Goal: Information Seeking & Learning: Learn about a topic

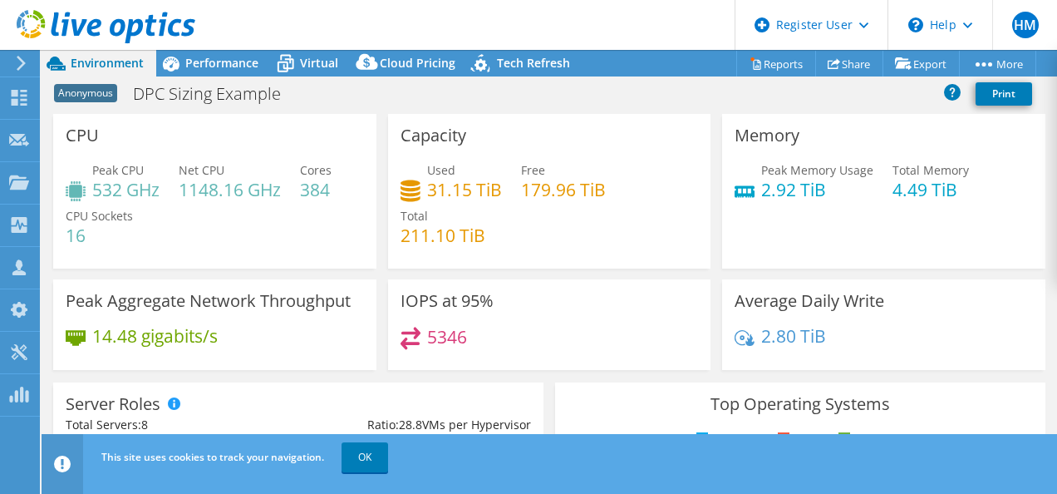
select select "USWest"
select select "USD"
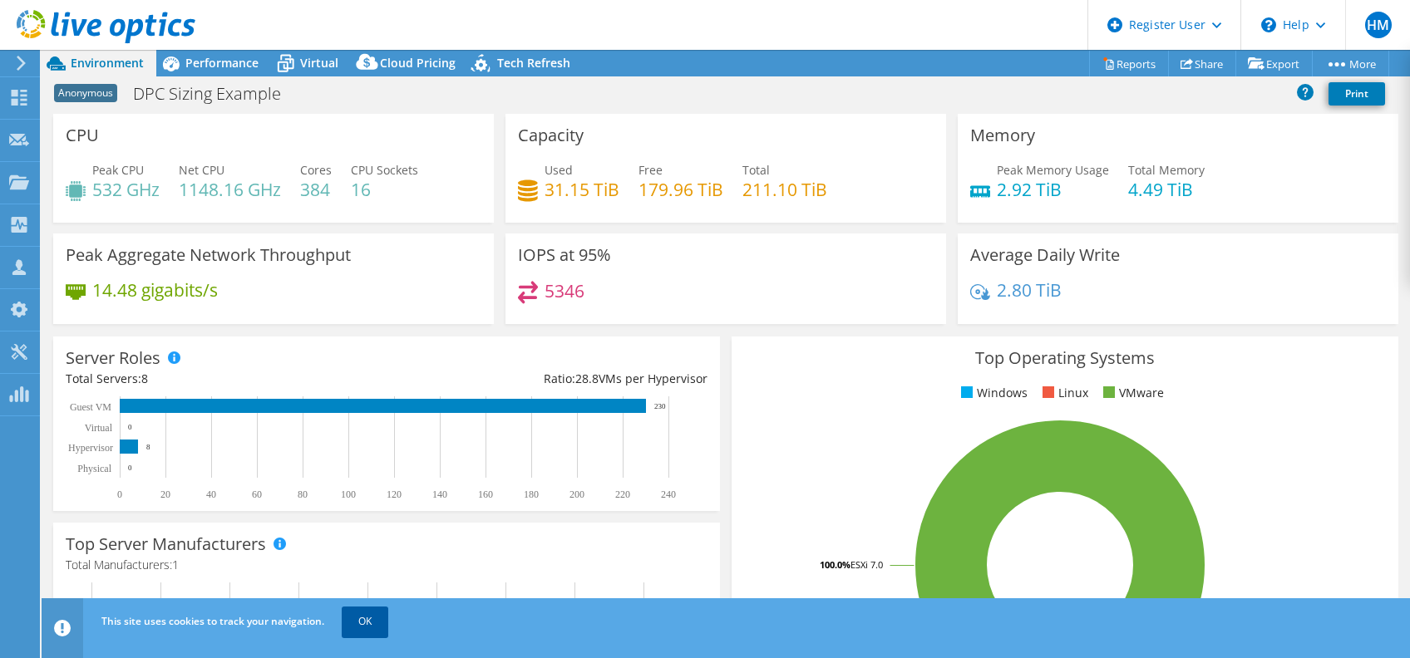
click at [362, 493] on link "OK" at bounding box center [365, 622] width 47 height 30
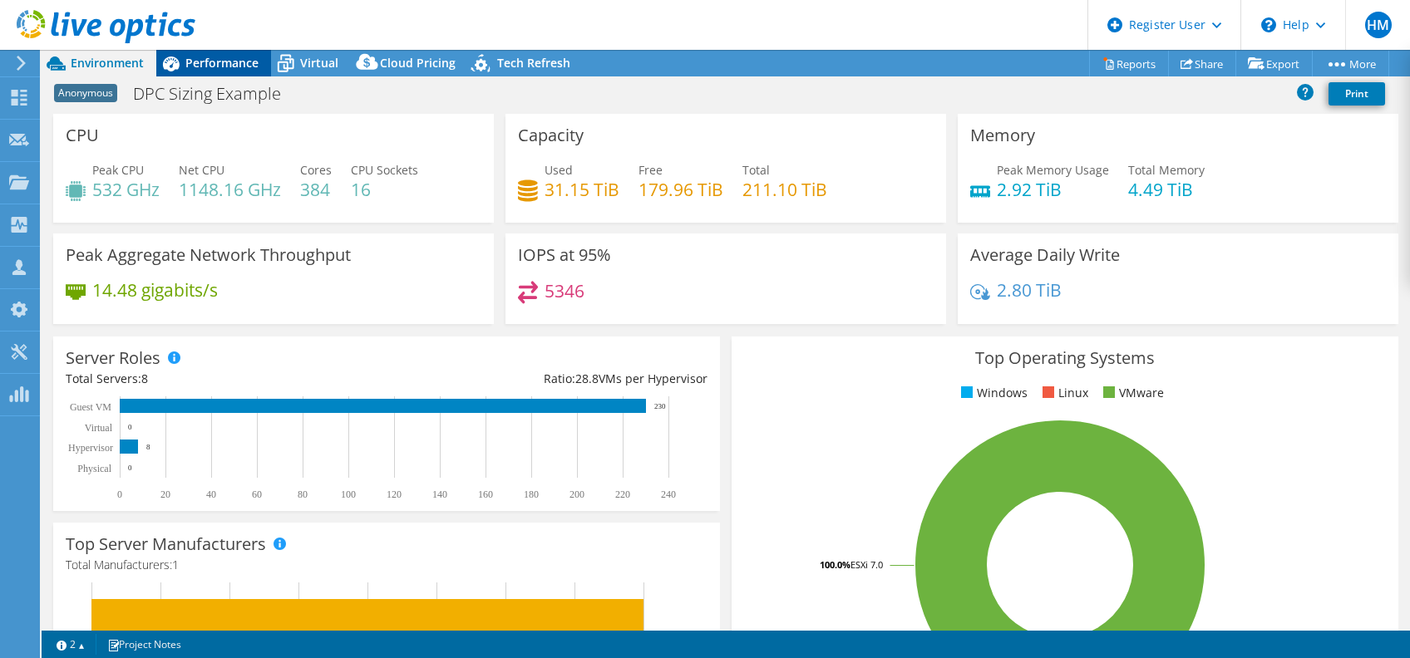
click at [220, 62] on span "Performance" at bounding box center [221, 63] width 73 height 16
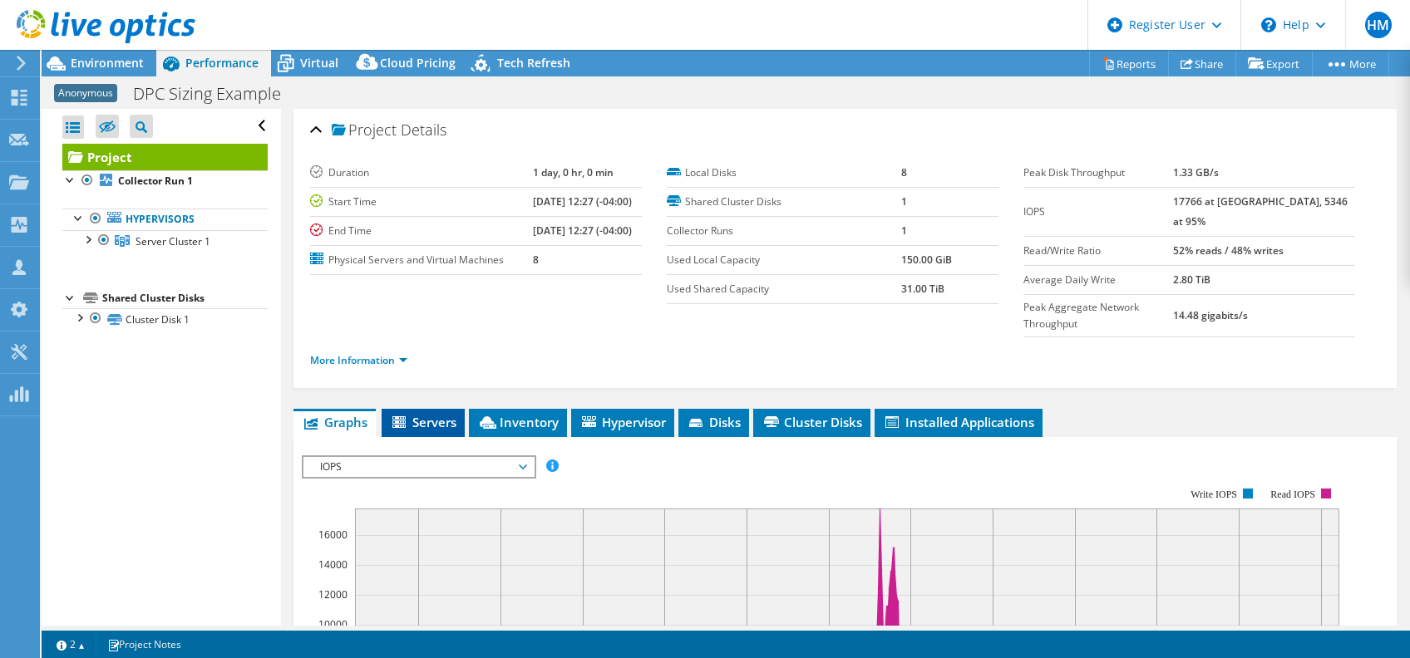
click at [451, 414] on span "Servers" at bounding box center [423, 422] width 66 height 17
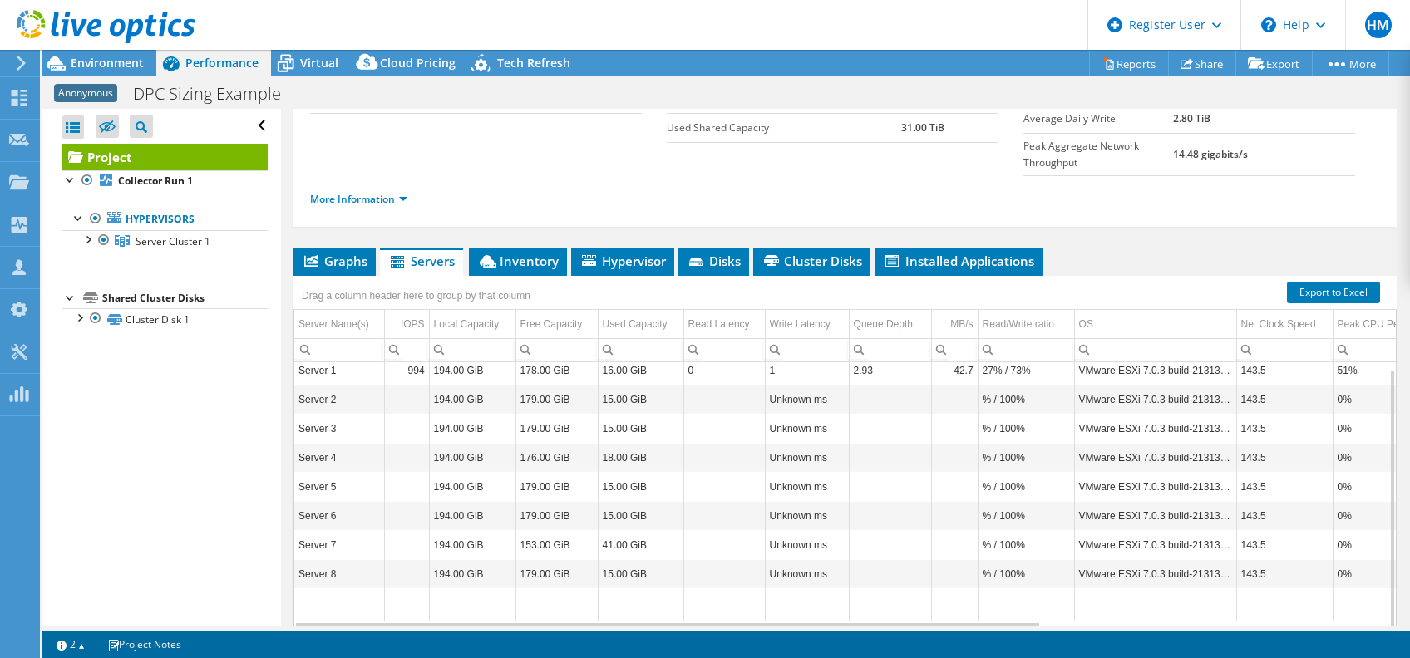
scroll to position [193, 0]
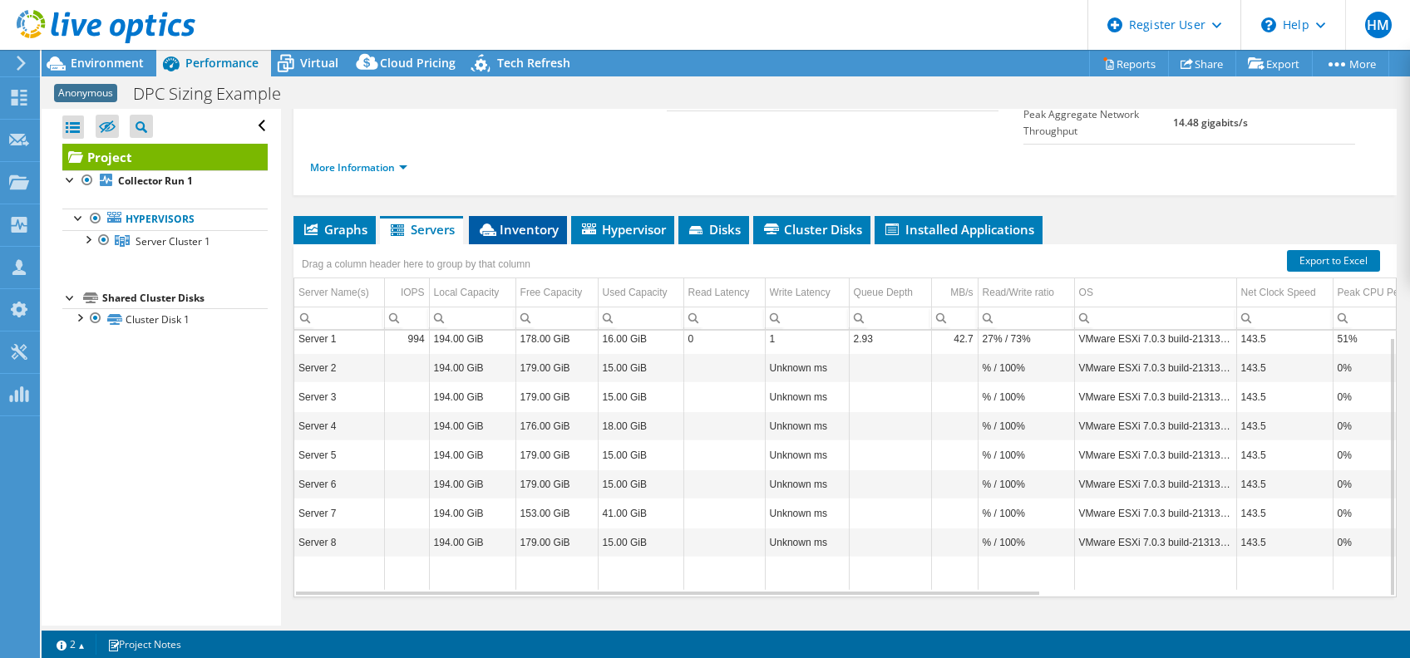
click at [539, 221] on span "Inventory" at bounding box center [517, 229] width 81 height 17
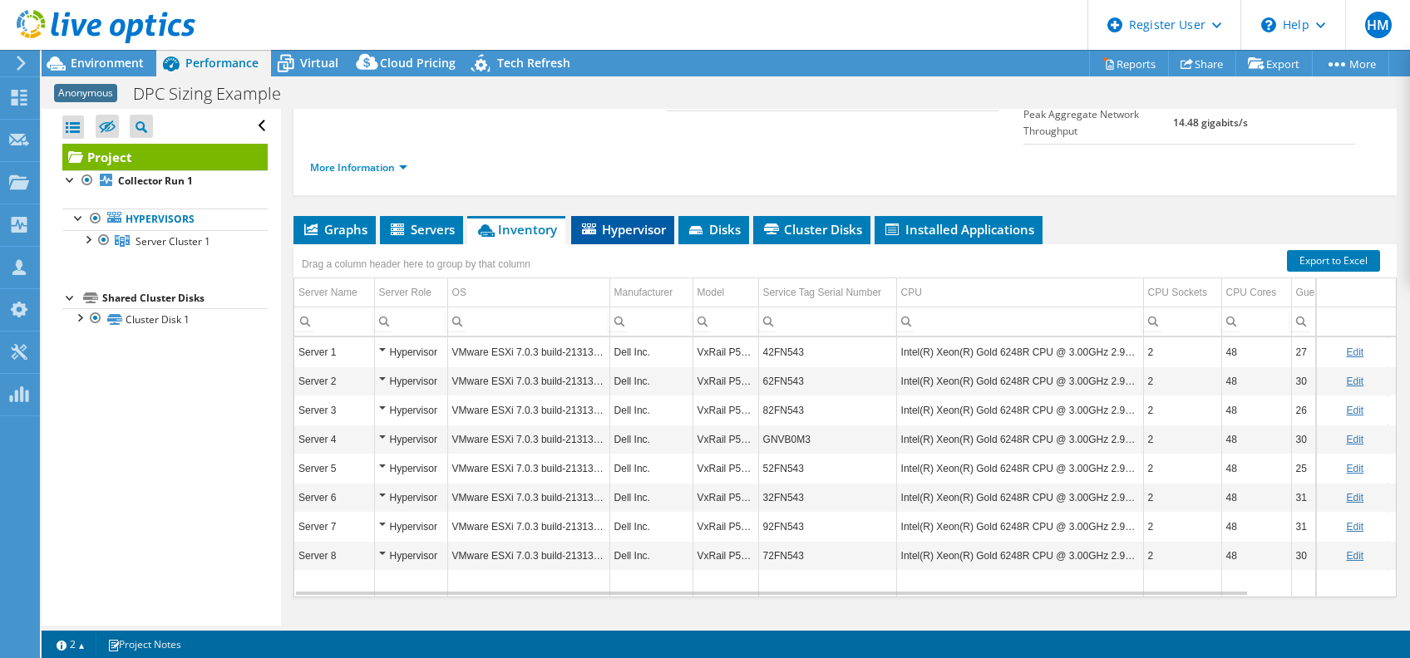
click at [623, 221] on span "Hypervisor" at bounding box center [622, 229] width 86 height 17
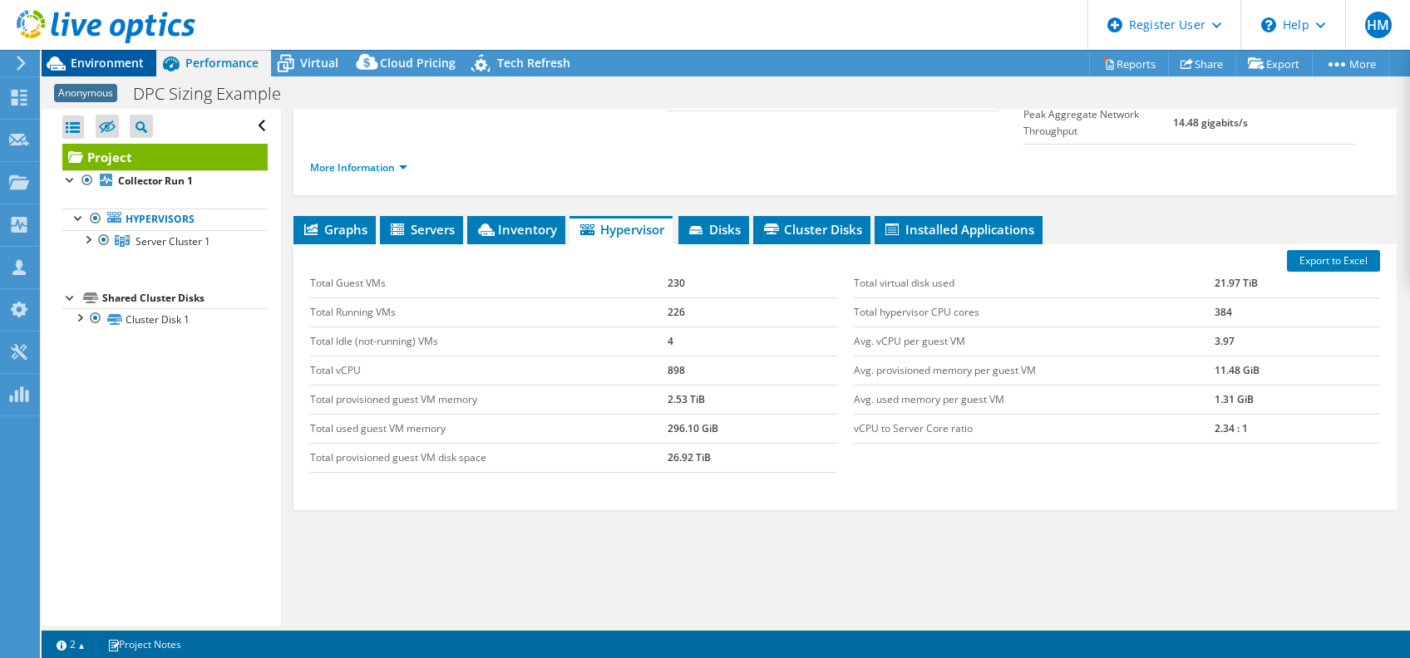
click at [83, 60] on span "Environment" at bounding box center [107, 63] width 73 height 16
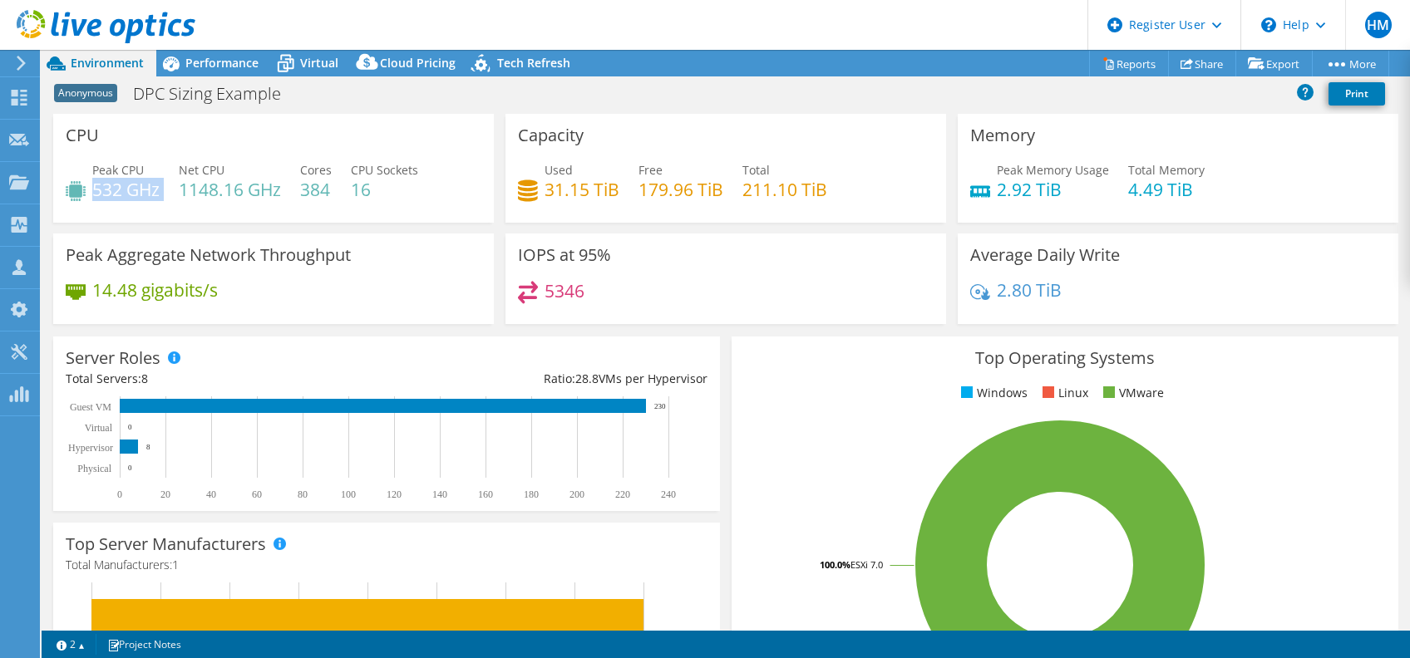
drag, startPoint x: 93, startPoint y: 186, endPoint x: 165, endPoint y: 189, distance: 71.5
click at [165, 189] on div "Peak CPU 532 GHz Net CPU 1148.16 GHz Cores 384 CPU Sockets 16" at bounding box center [274, 188] width 416 height 54
copy div "532 GHz"
drag, startPoint x: 279, startPoint y: 193, endPoint x: 183, endPoint y: 188, distance: 96.5
click at [183, 188] on h4 "1148.16 GHz" at bounding box center [230, 189] width 102 height 18
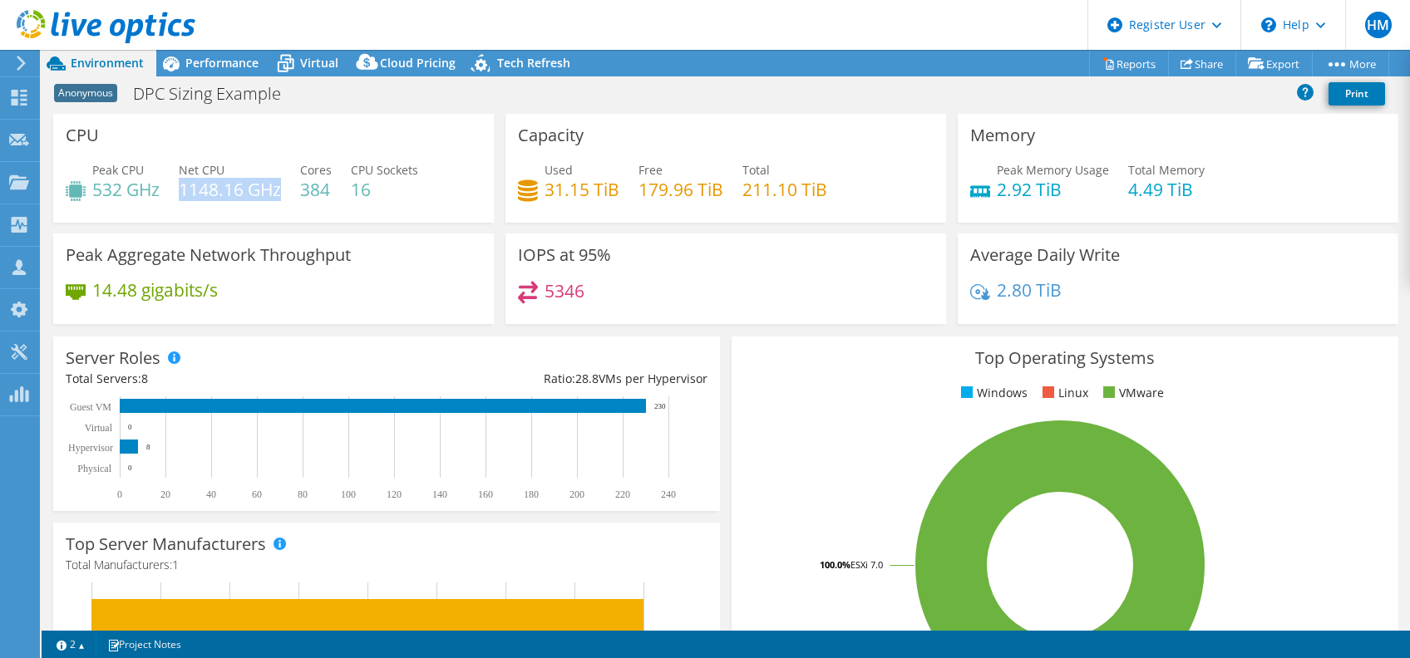
copy h4 "1148.16 GHz"
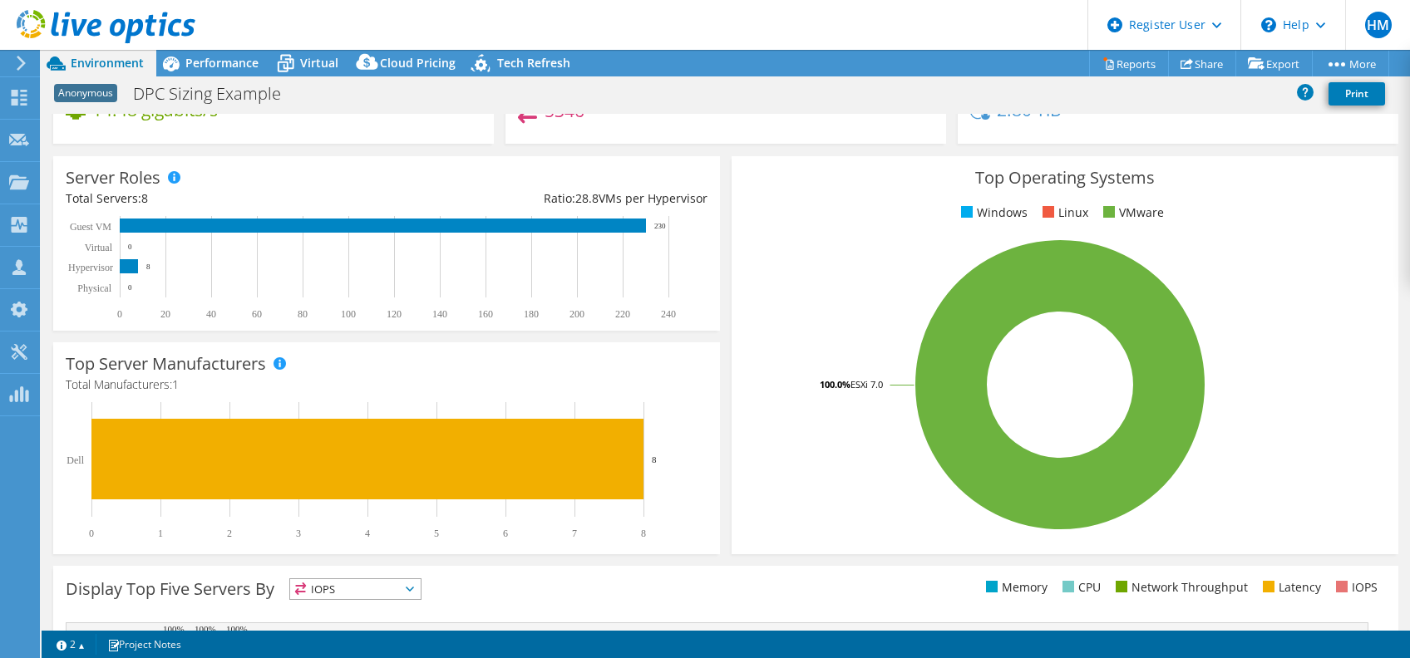
scroll to position [0, 0]
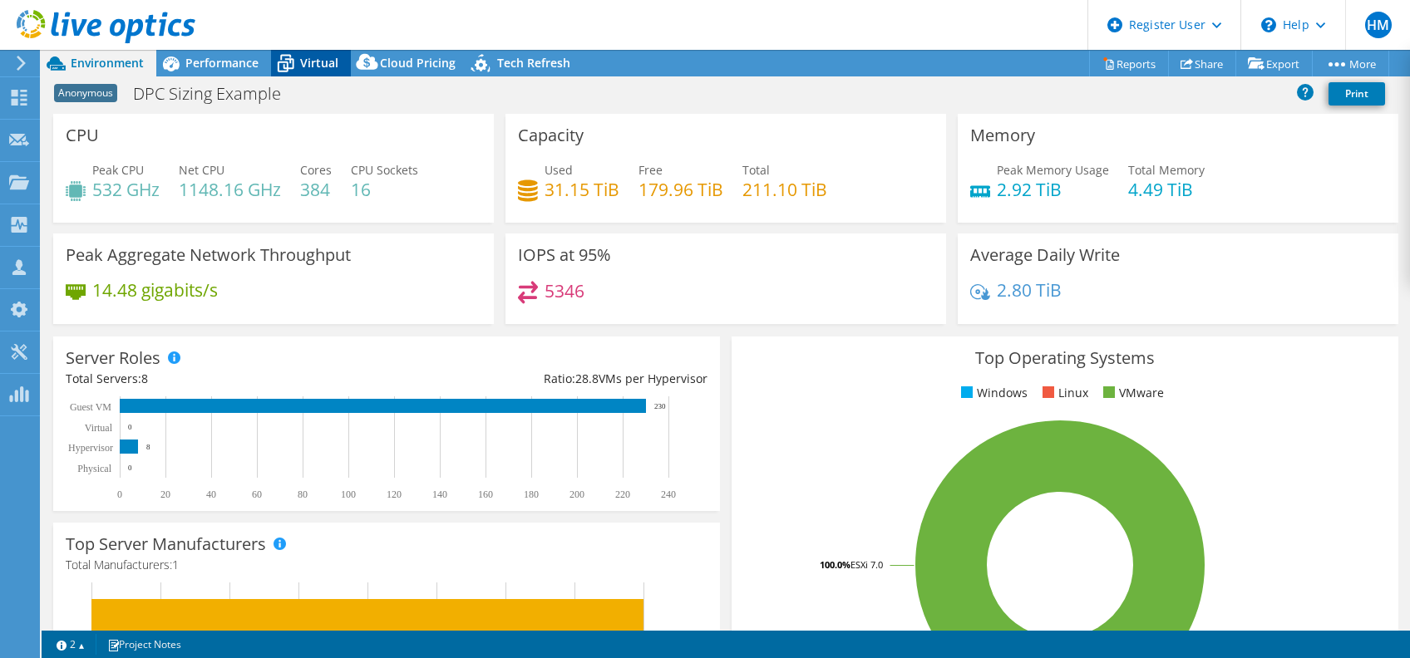
click at [314, 63] on span "Virtual" at bounding box center [319, 63] width 38 height 16
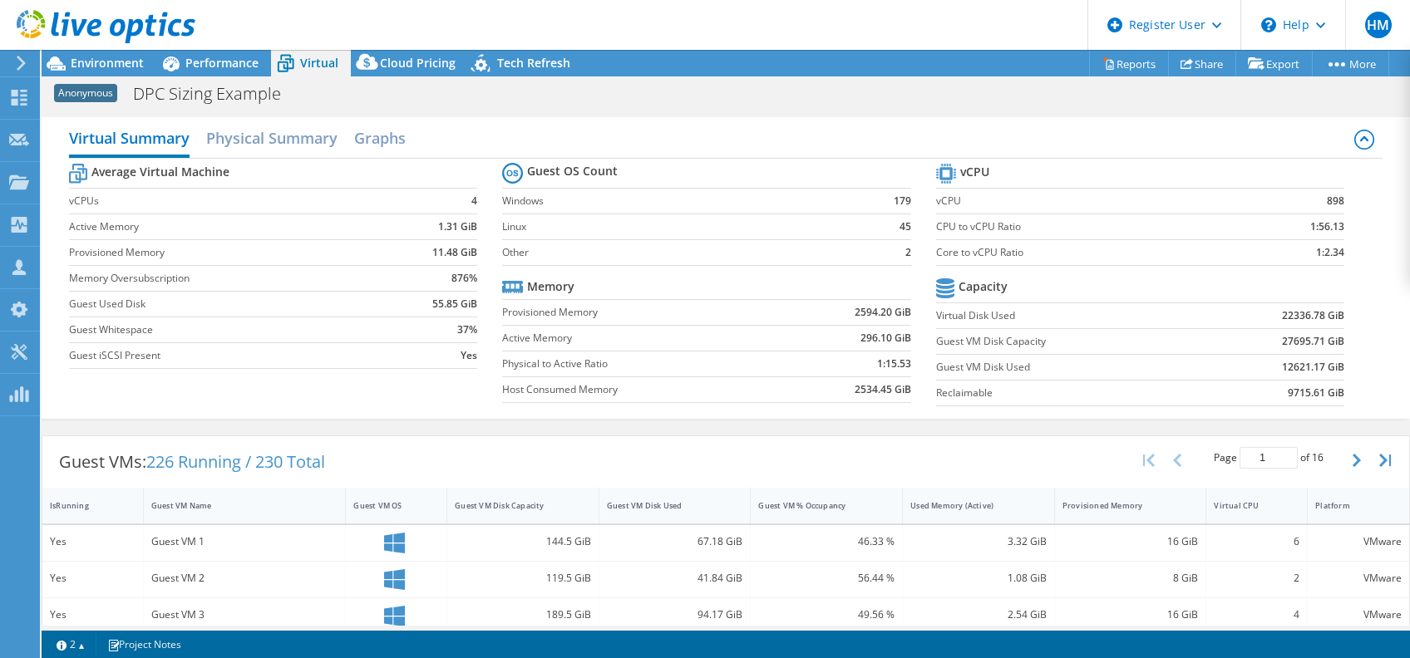
click at [126, 53] on div at bounding box center [97, 28] width 195 height 56
click at [133, 64] on span "Environment" at bounding box center [107, 63] width 73 height 16
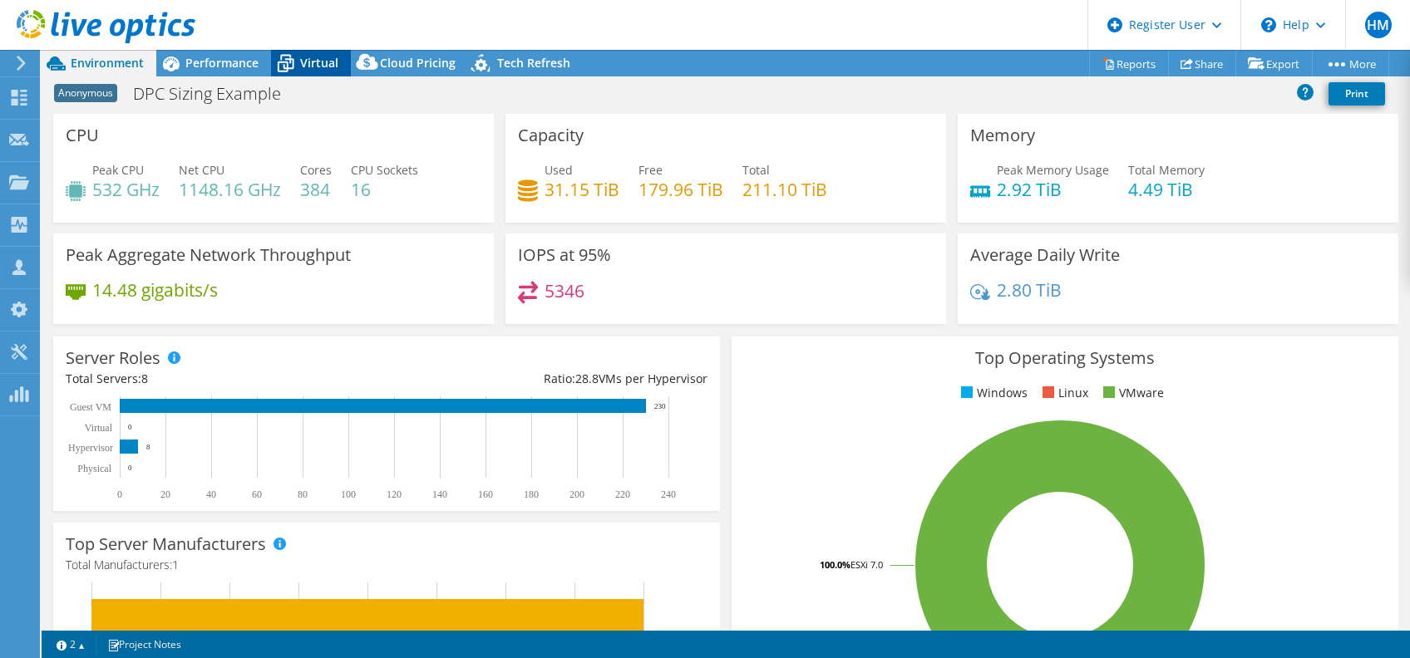
click at [313, 59] on span "Virtual" at bounding box center [319, 63] width 38 height 16
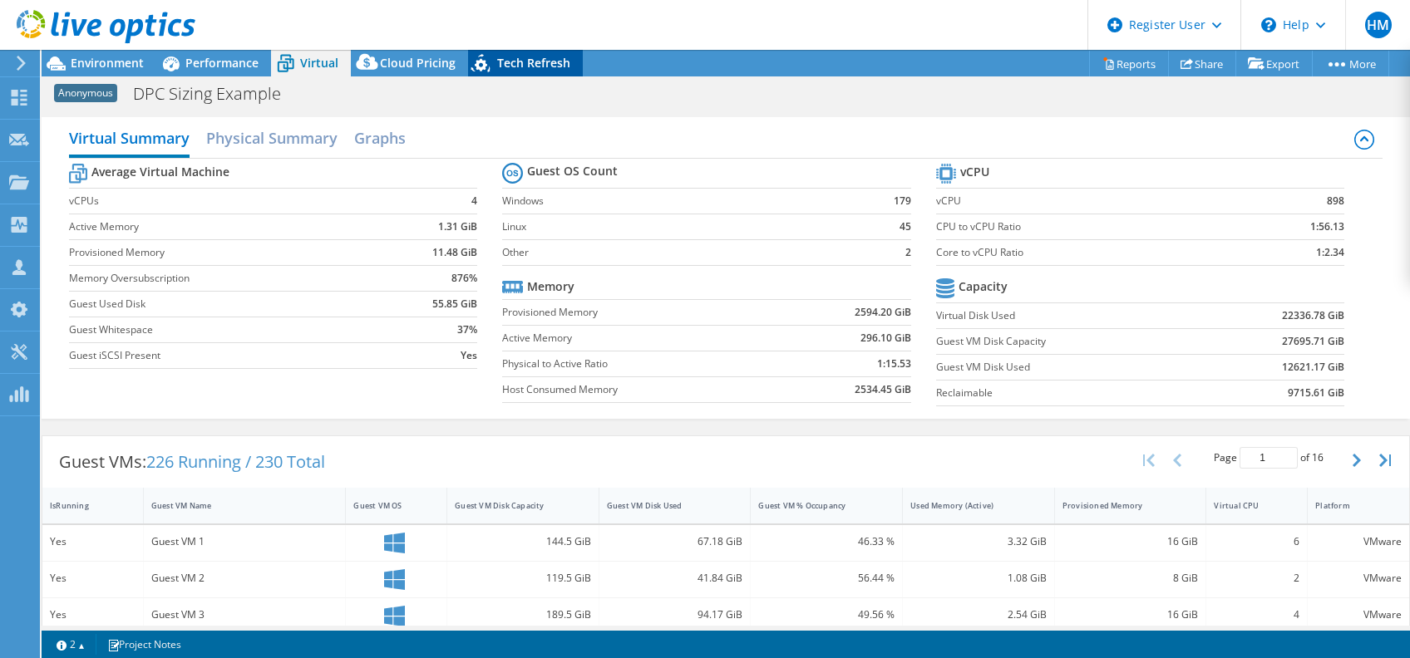
click at [505, 57] on span "Tech Refresh" at bounding box center [533, 63] width 73 height 16
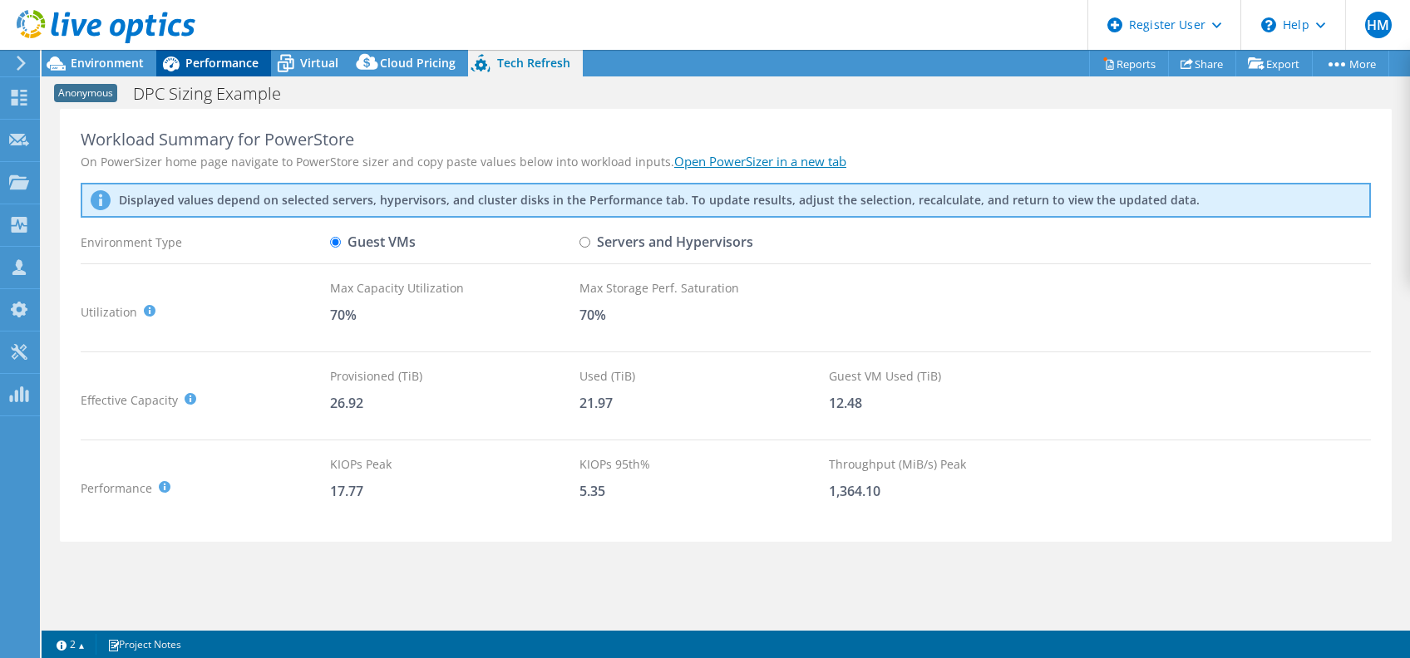
click at [227, 55] on span "Performance" at bounding box center [221, 63] width 73 height 16
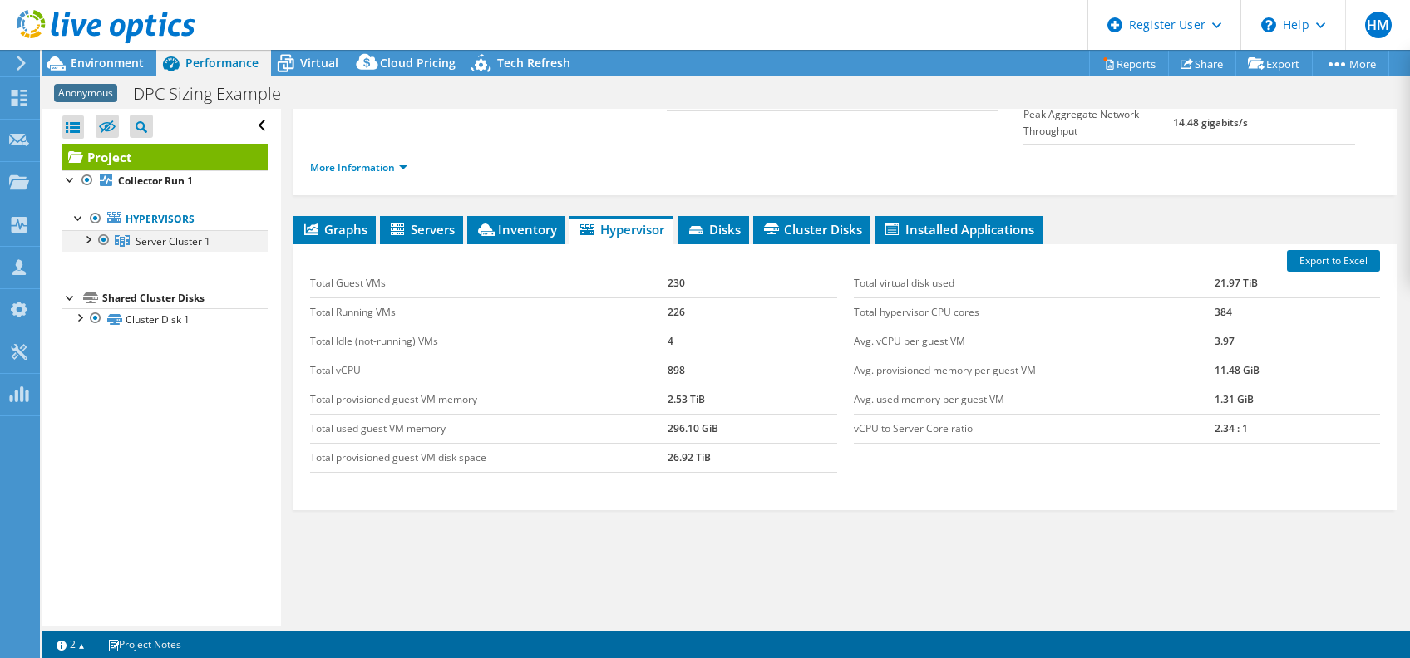
click at [84, 233] on div at bounding box center [87, 238] width 17 height 17
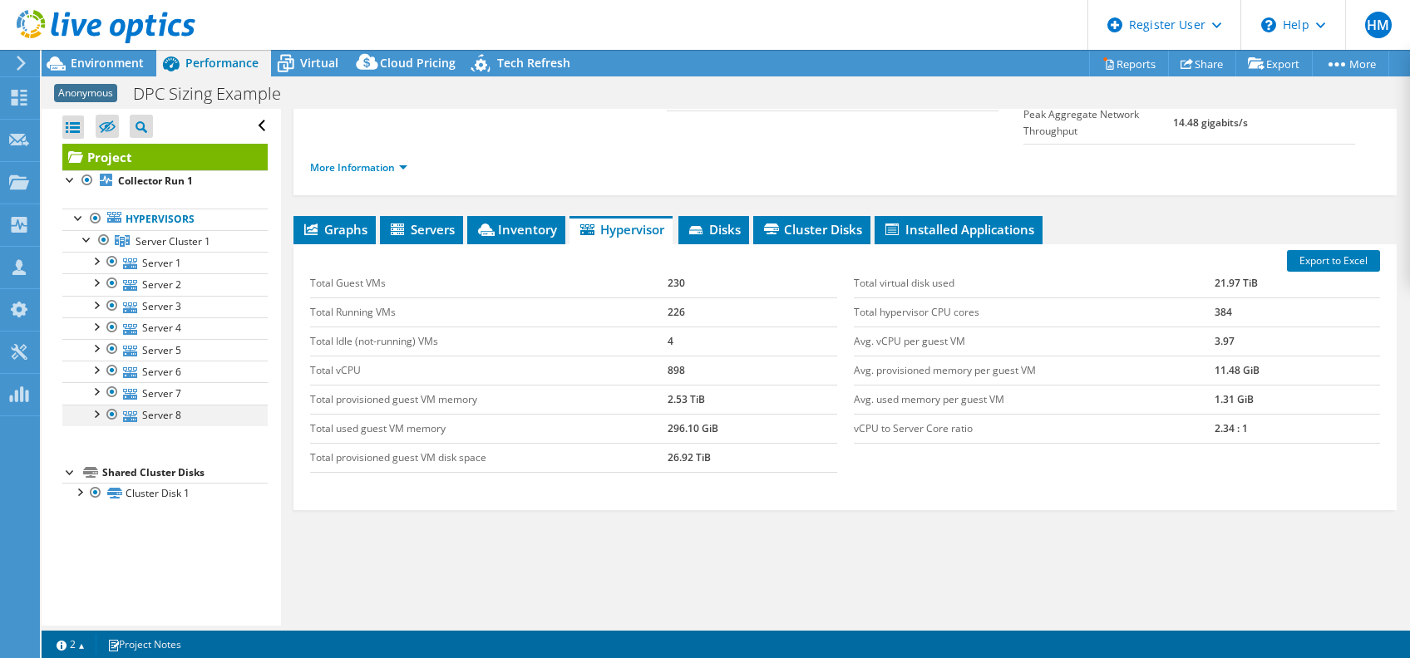
drag, startPoint x: 87, startPoint y: 406, endPoint x: 97, endPoint y: 410, distance: 10.8
click at [88, 406] on div at bounding box center [95, 413] width 17 height 17
click at [102, 412] on div at bounding box center [95, 413] width 17 height 17
click at [838, 221] on span "Cluster Disks" at bounding box center [811, 229] width 101 height 17
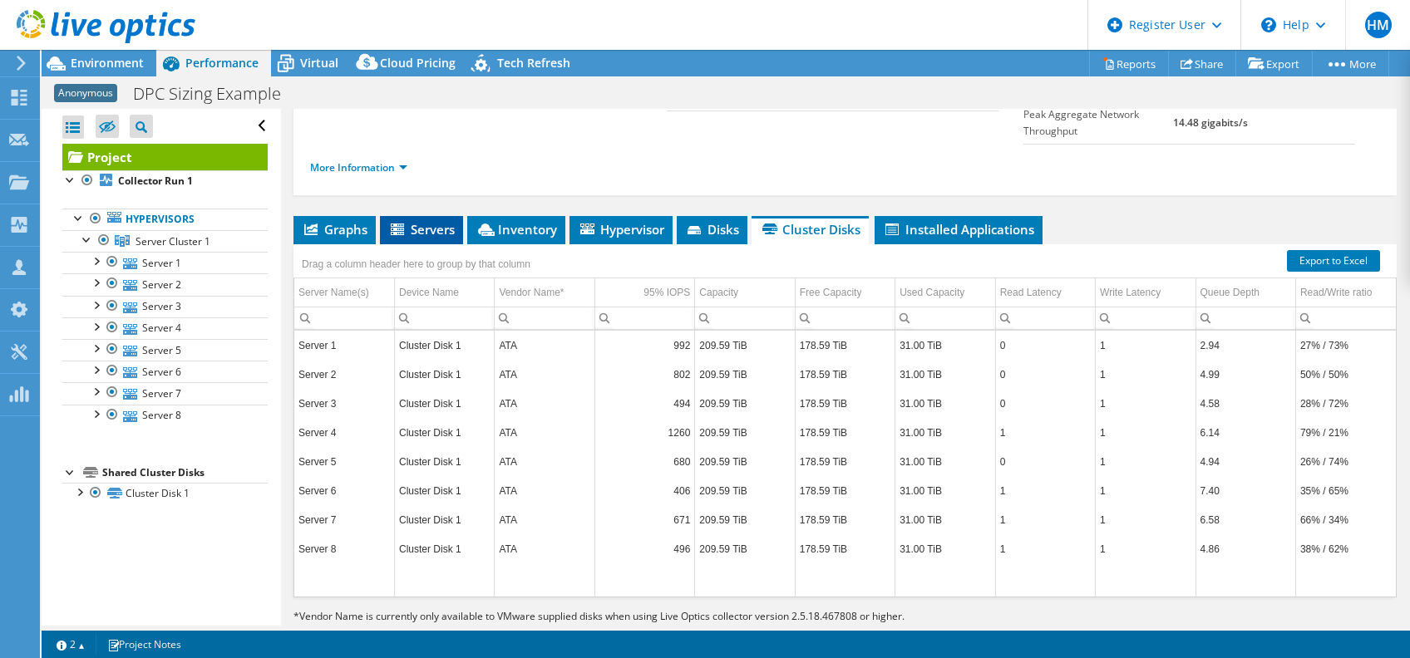
click at [434, 216] on li "Servers" at bounding box center [421, 230] width 83 height 28
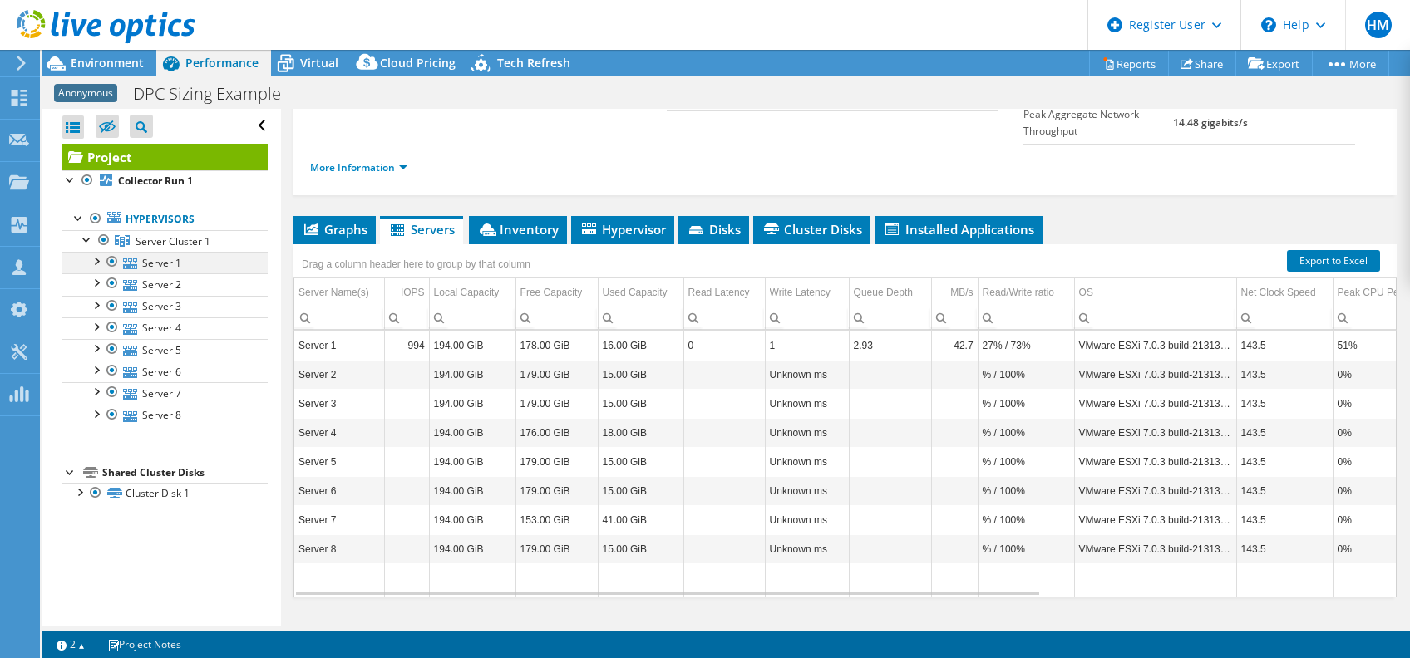
click at [96, 259] on div at bounding box center [95, 260] width 17 height 17
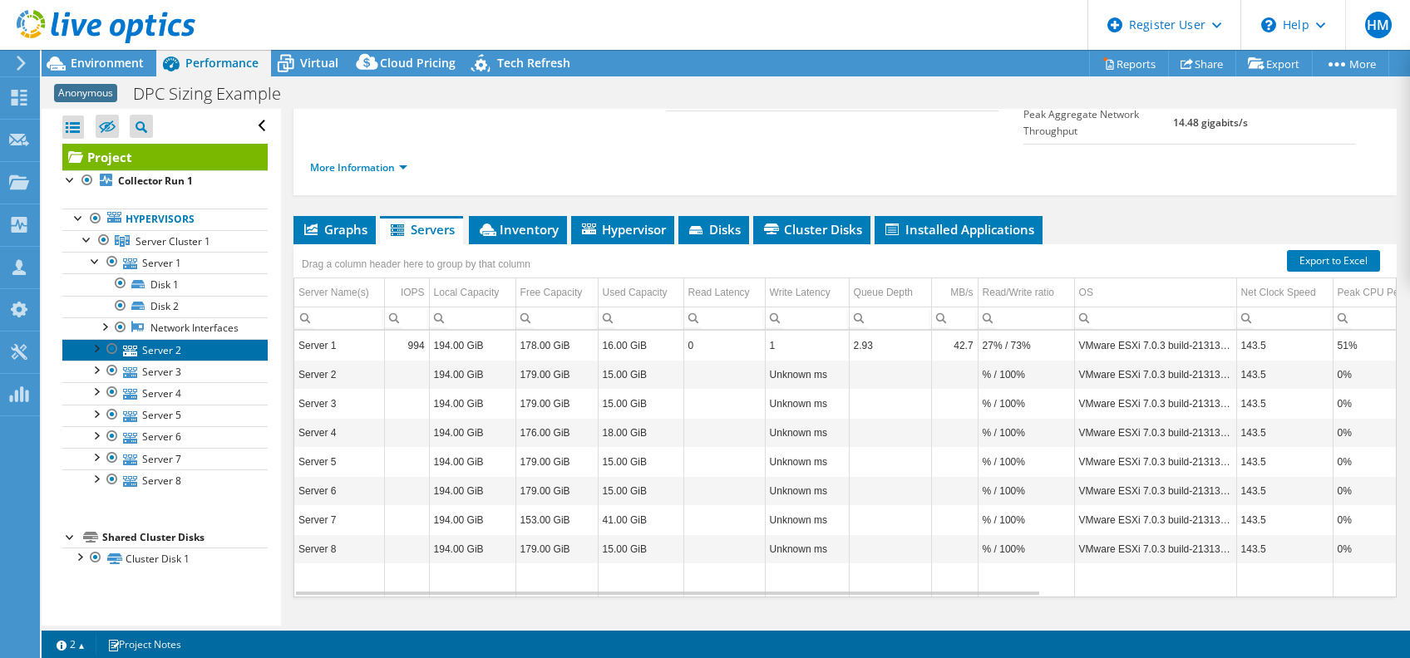
click at [93, 361] on link "Server 2" at bounding box center [164, 350] width 205 height 22
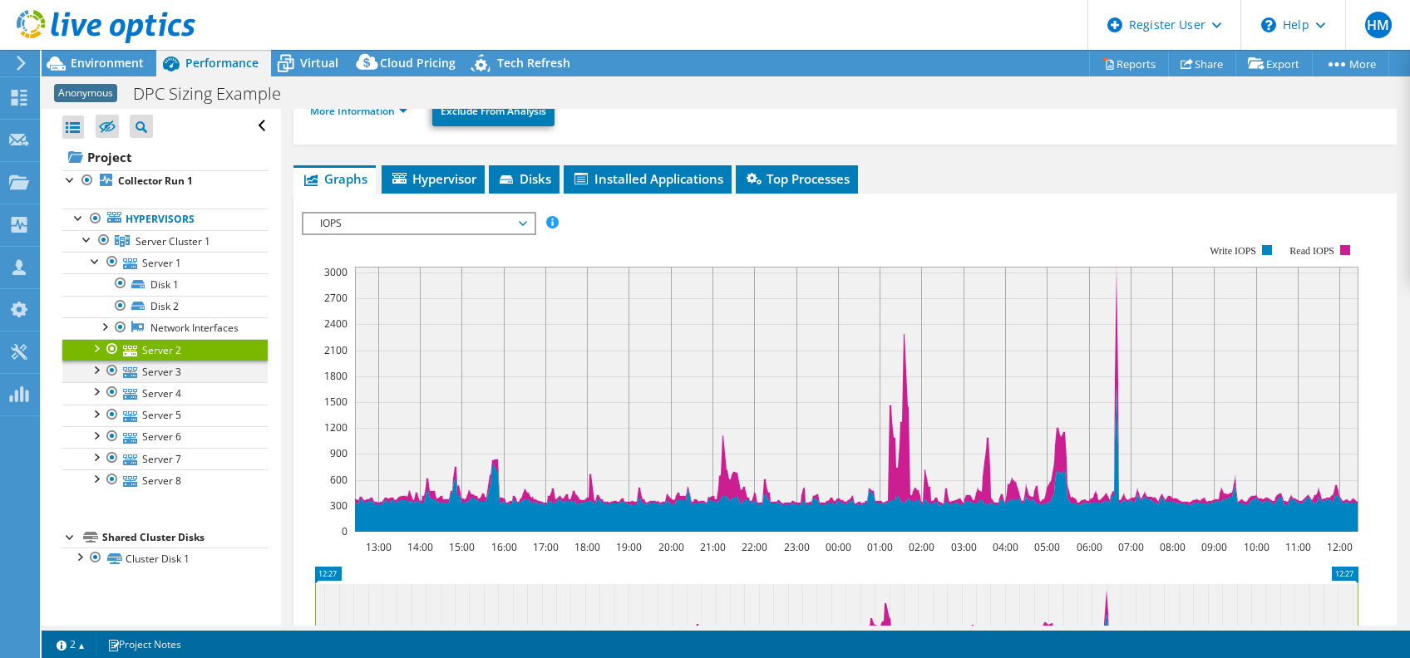
click at [95, 377] on div at bounding box center [95, 369] width 17 height 17
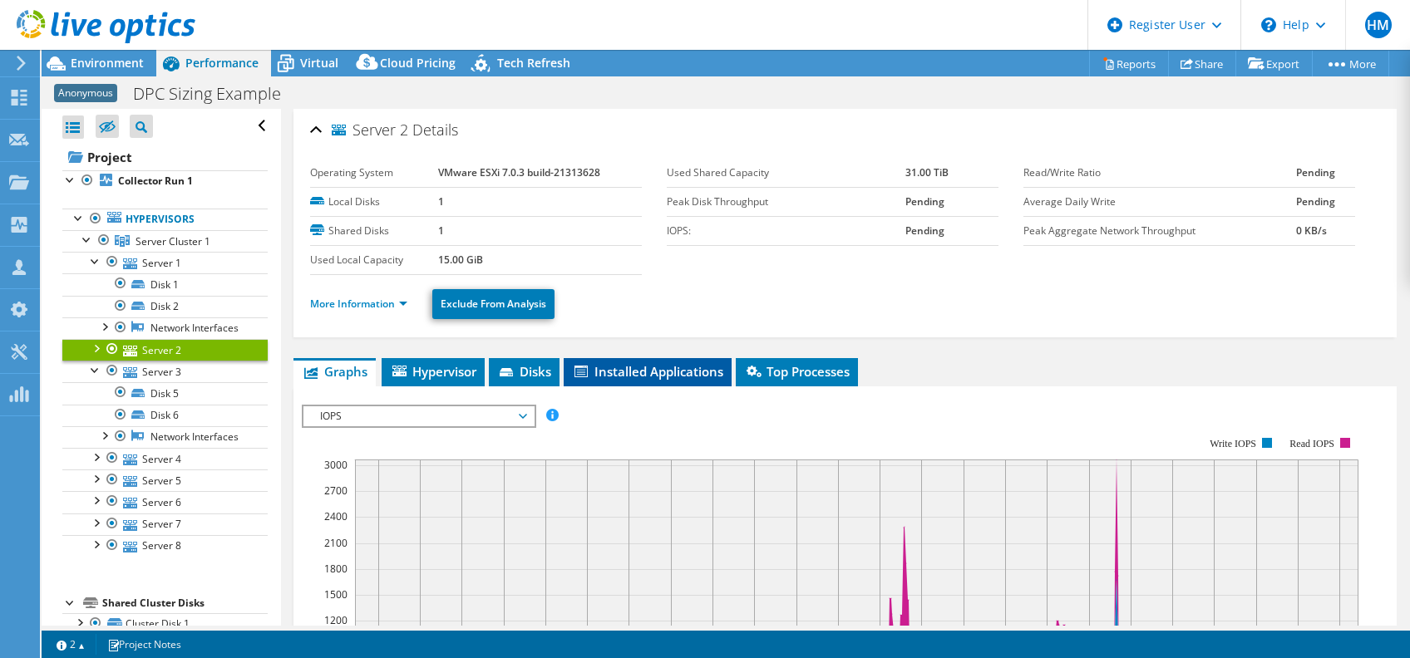
click at [631, 363] on span "Installed Applications" at bounding box center [647, 371] width 151 height 17
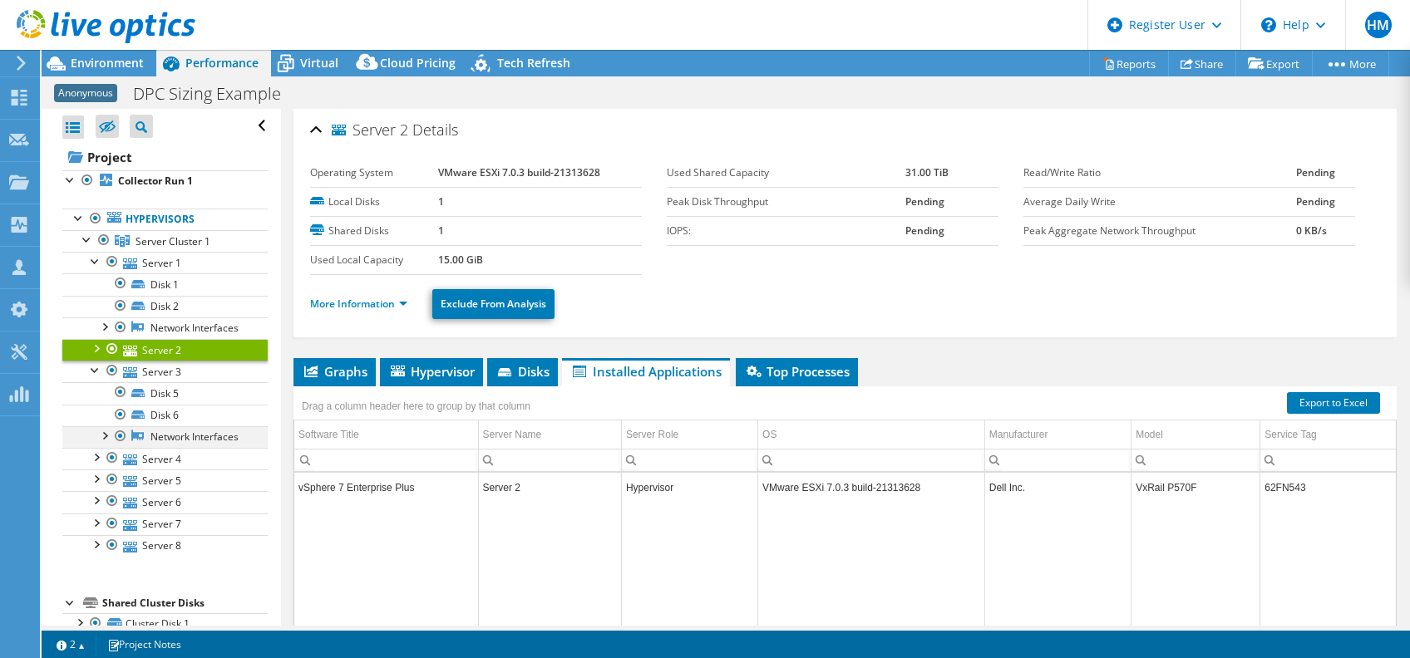
click at [101, 443] on div at bounding box center [104, 434] width 17 height 17
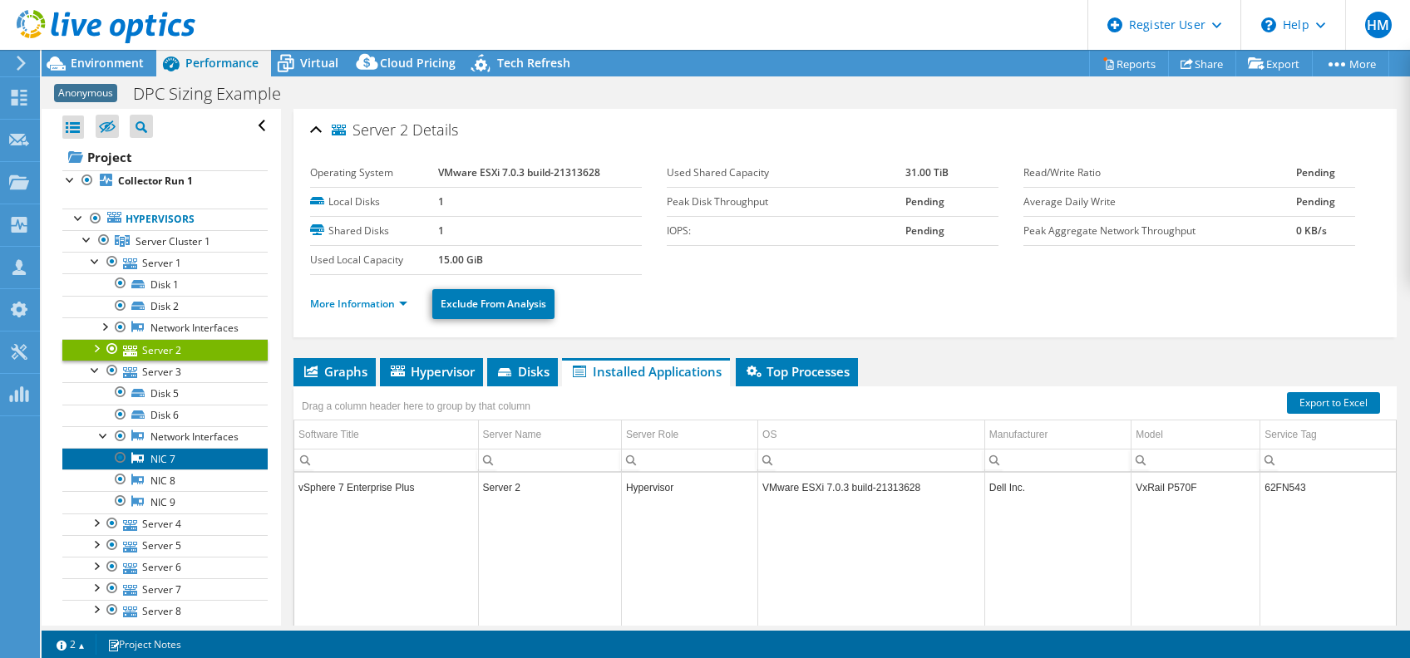
click at [160, 470] on link "NIC 7" at bounding box center [164, 459] width 205 height 22
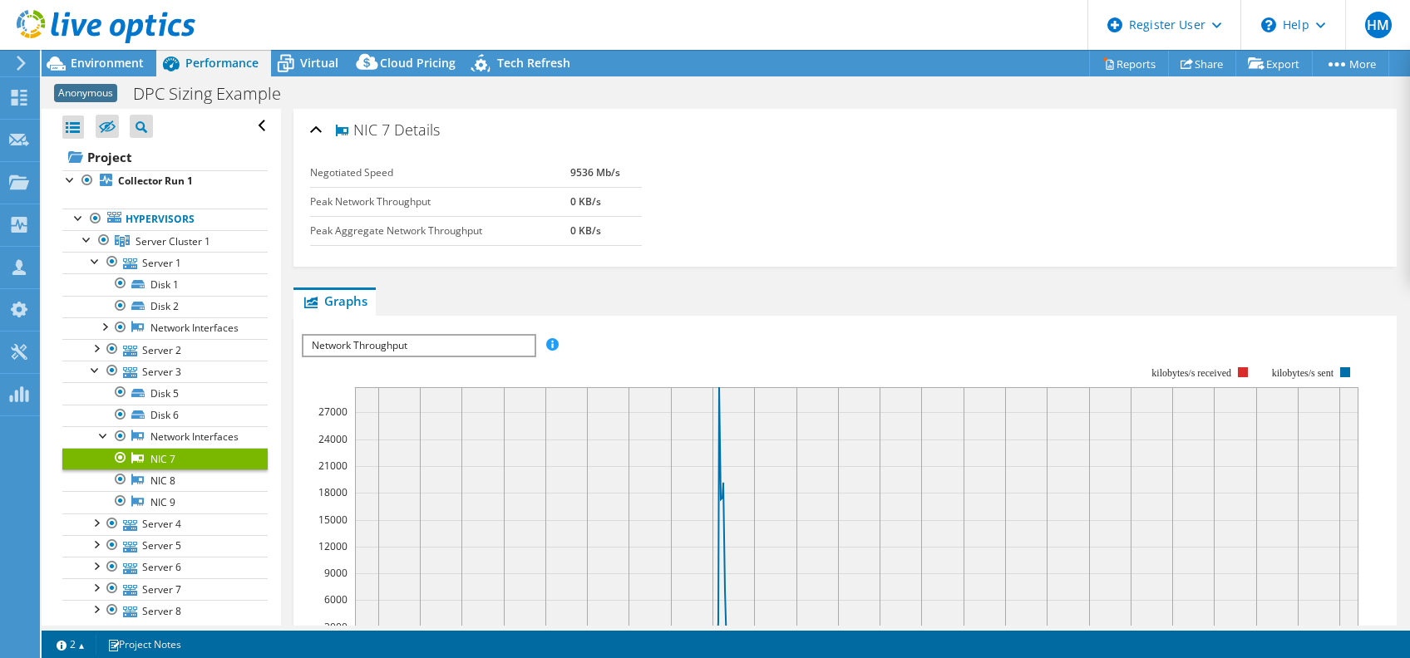
click at [98, 46] on link at bounding box center [106, 40] width 179 height 14
click at [103, 58] on span "Environment" at bounding box center [107, 63] width 73 height 16
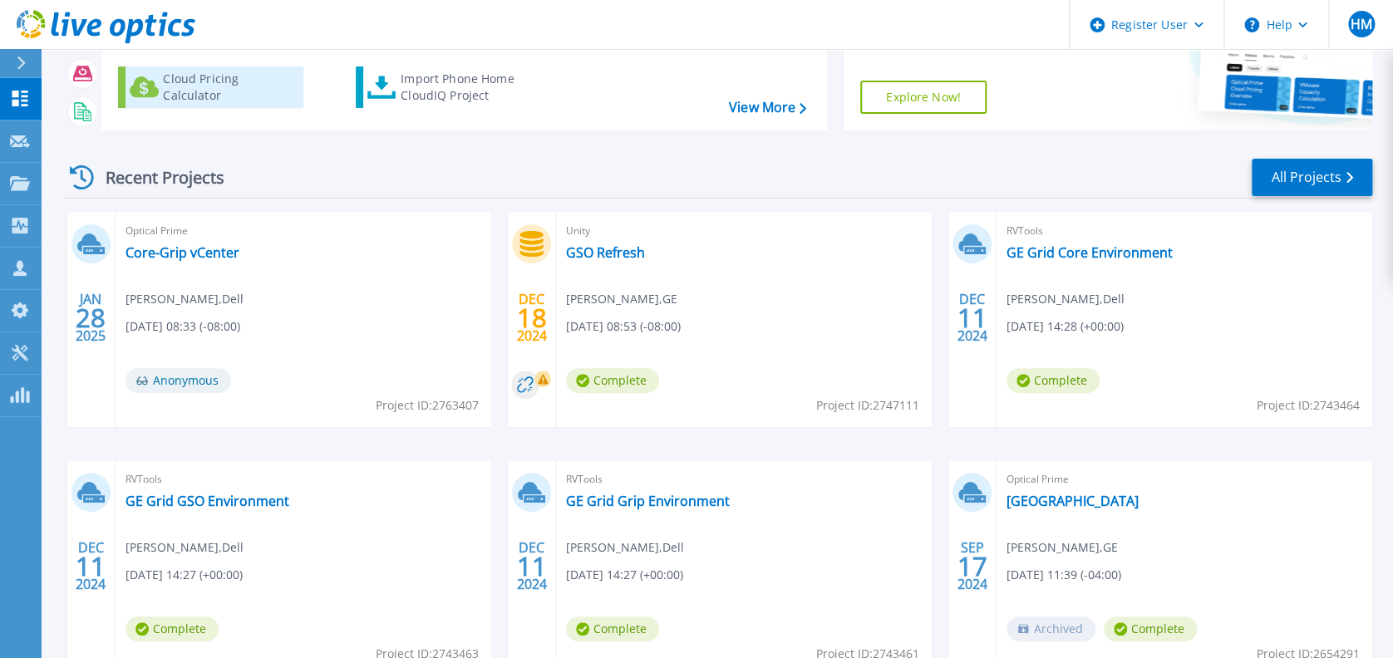
scroll to position [41, 0]
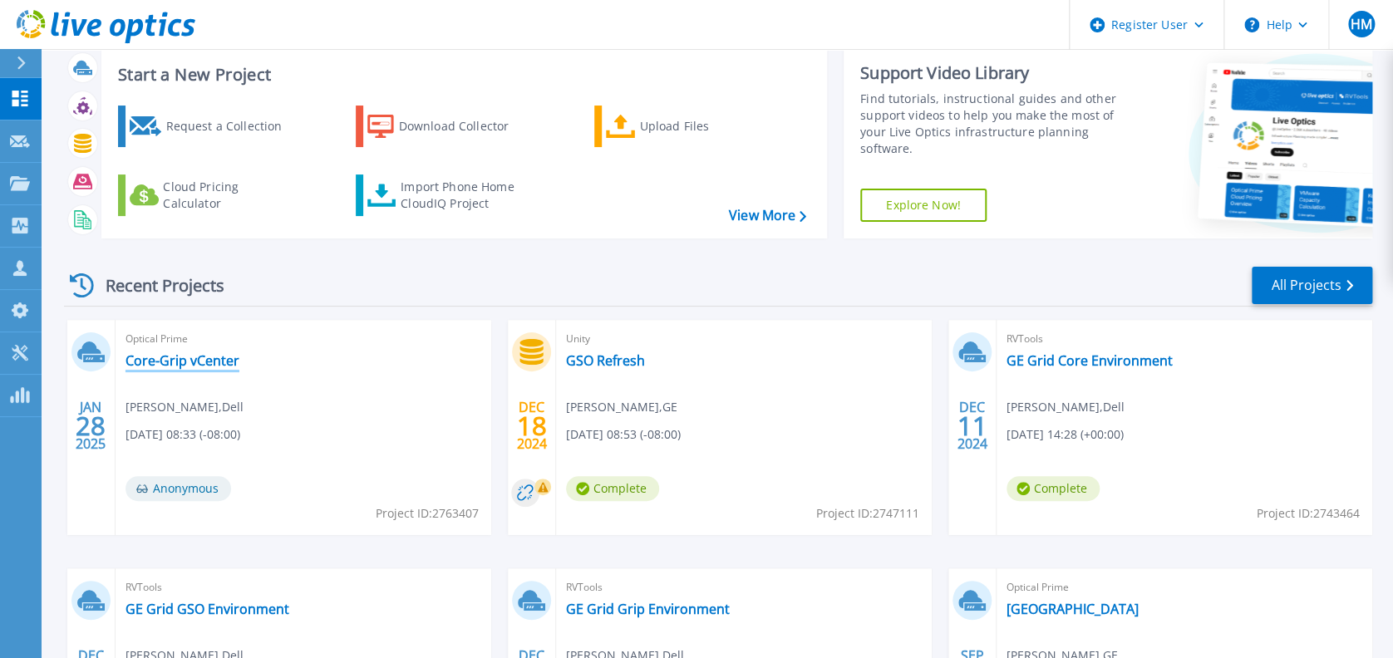
click at [203, 357] on link "Core-Grip vCenter" at bounding box center [183, 360] width 114 height 17
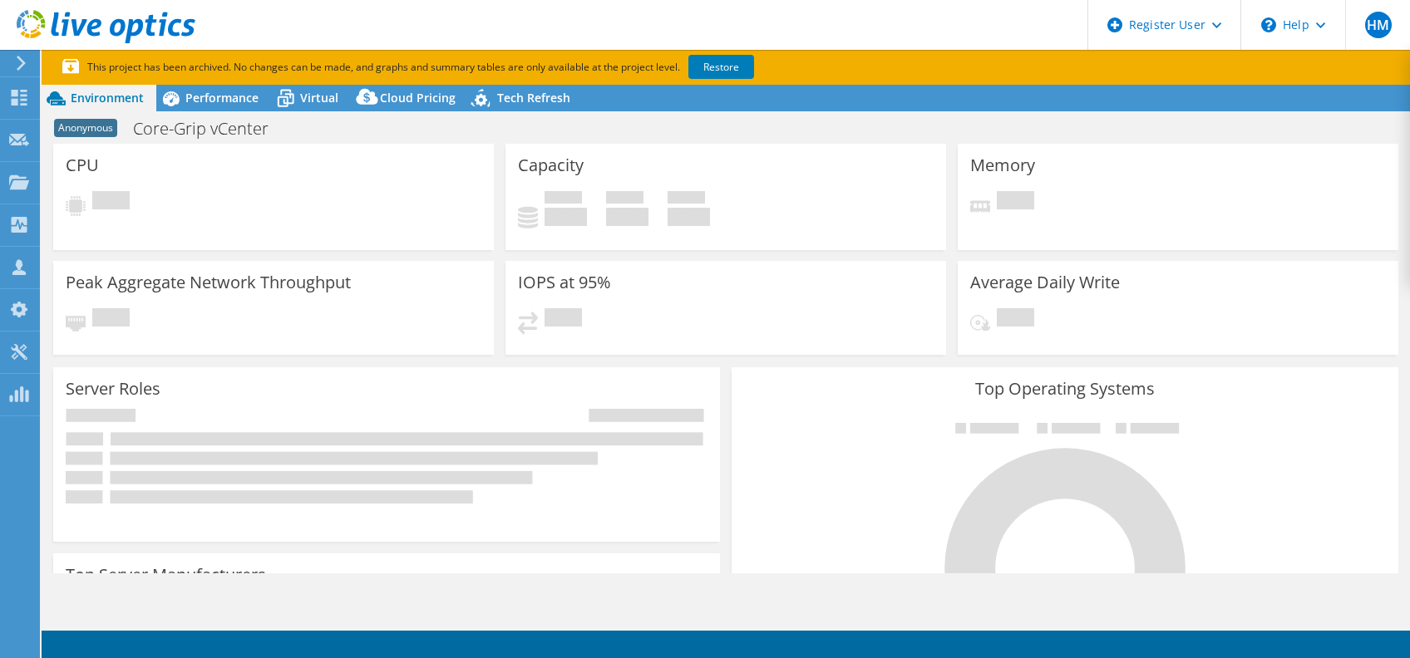
select select "USD"
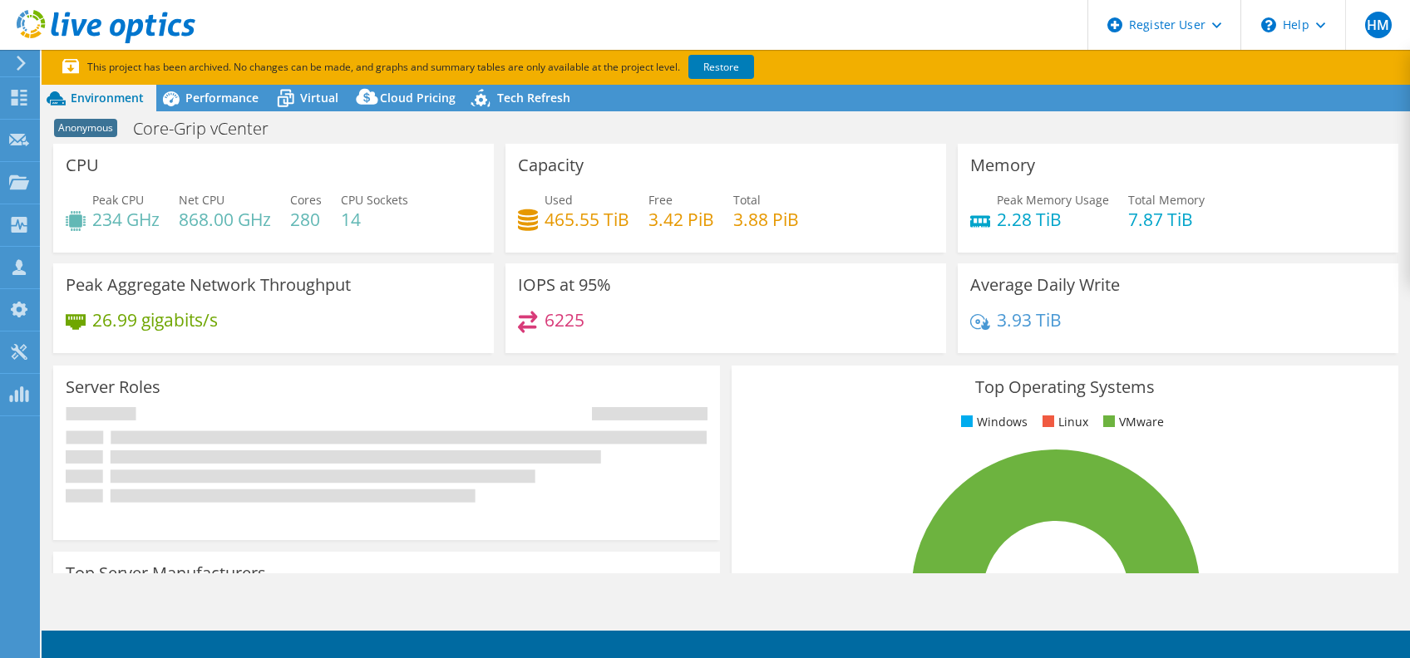
radio input "true"
radio input "false"
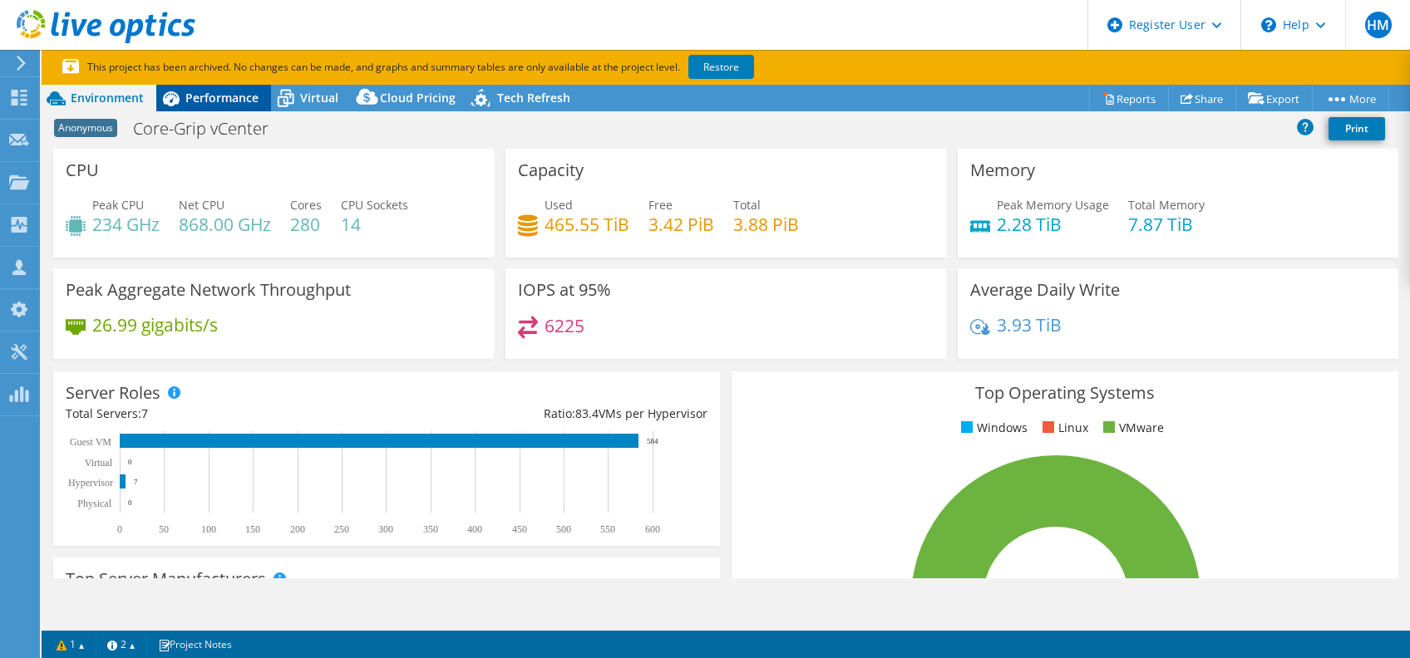
click at [229, 93] on span "Performance" at bounding box center [221, 98] width 73 height 16
